Goal: Entertainment & Leisure: Consume media (video, audio)

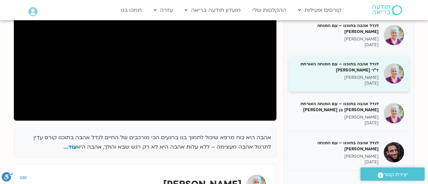
click at [345, 71] on h5 "לגדל אהבה בתוכנו – עם המנחה האורחת ד"ר [PERSON_NAME]" at bounding box center [336, 67] width 85 height 12
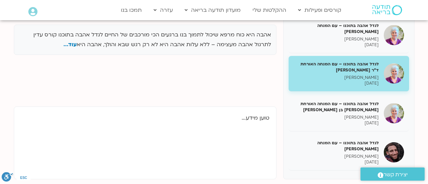
scroll to position [32, 0]
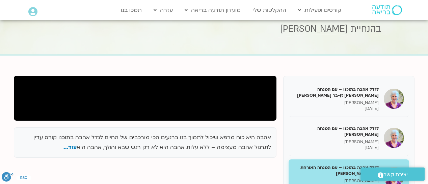
click at [178, 106] on div at bounding box center [145, 98] width 263 height 45
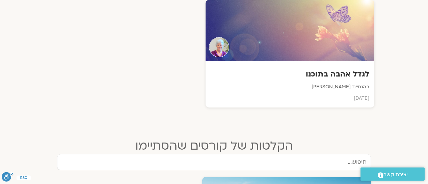
scroll to position [263, 0]
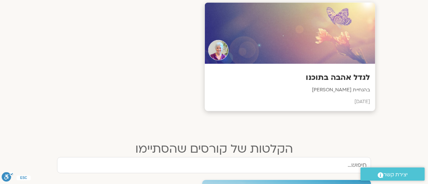
click at [336, 34] on div at bounding box center [290, 33] width 171 height 61
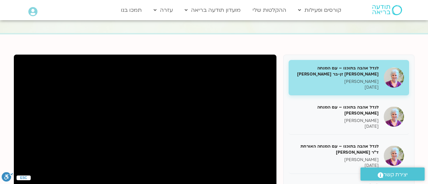
scroll to position [54, 0]
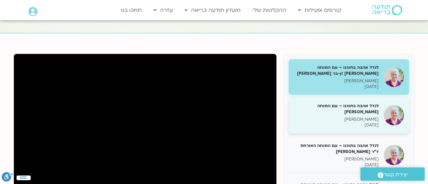
click at [319, 114] on h5 "לגדל אהבה בתוכנו – עם המנחה האורח ענבר בר קמה" at bounding box center [336, 109] width 85 height 12
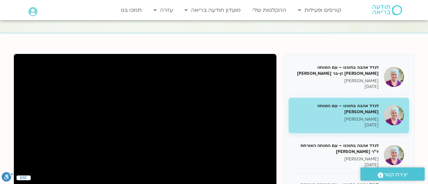
click at [337, 112] on h5 "לגדל אהבה בתוכנו – עם המנחה האורח ענבר בר קמה" at bounding box center [336, 109] width 85 height 12
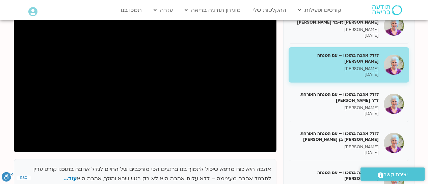
scroll to position [76, 0]
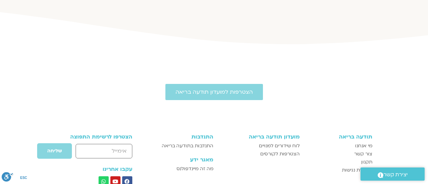
scroll to position [662, 0]
